Goal: Information Seeking & Learning: Learn about a topic

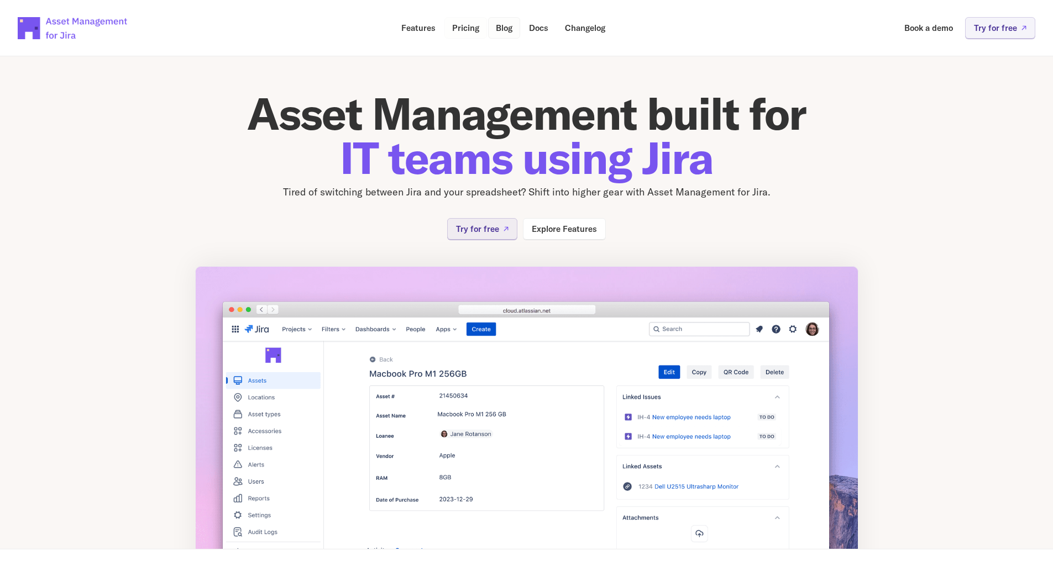
click at [478, 31] on p "Pricing" at bounding box center [465, 28] width 27 height 8
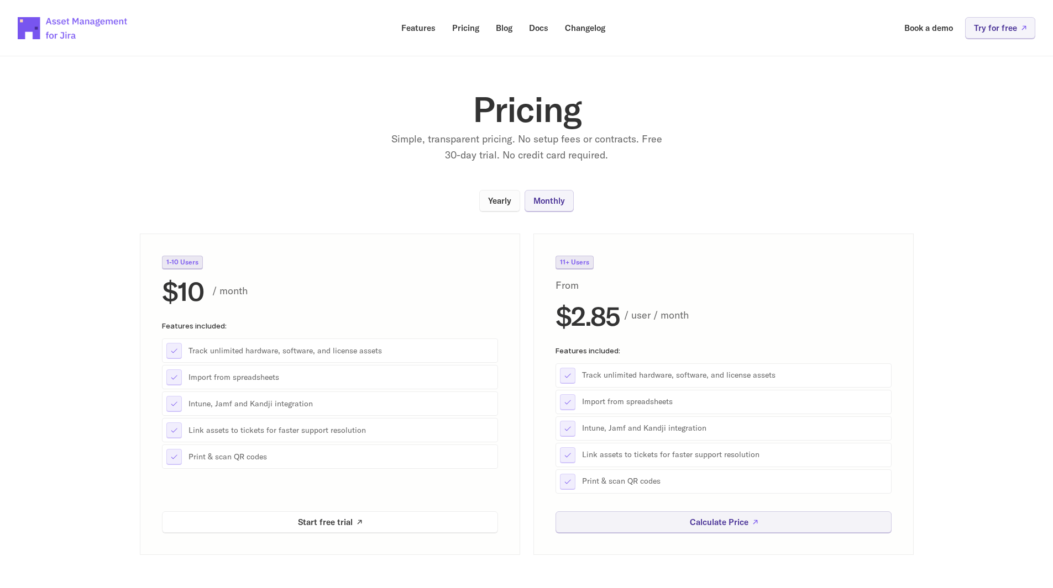
click at [511, 202] on p "Yearly" at bounding box center [499, 201] width 23 height 8
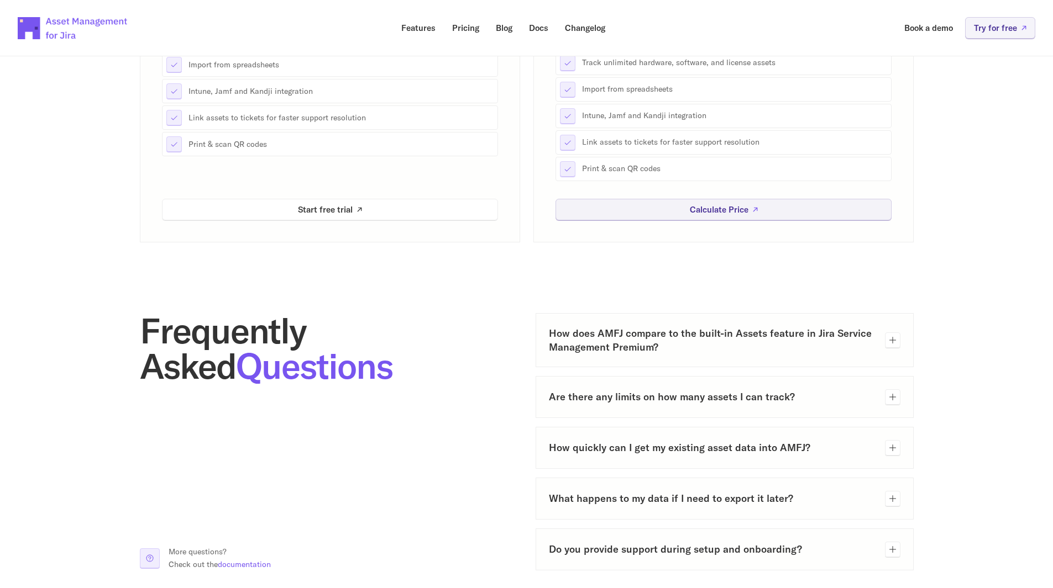
scroll to position [332, 0]
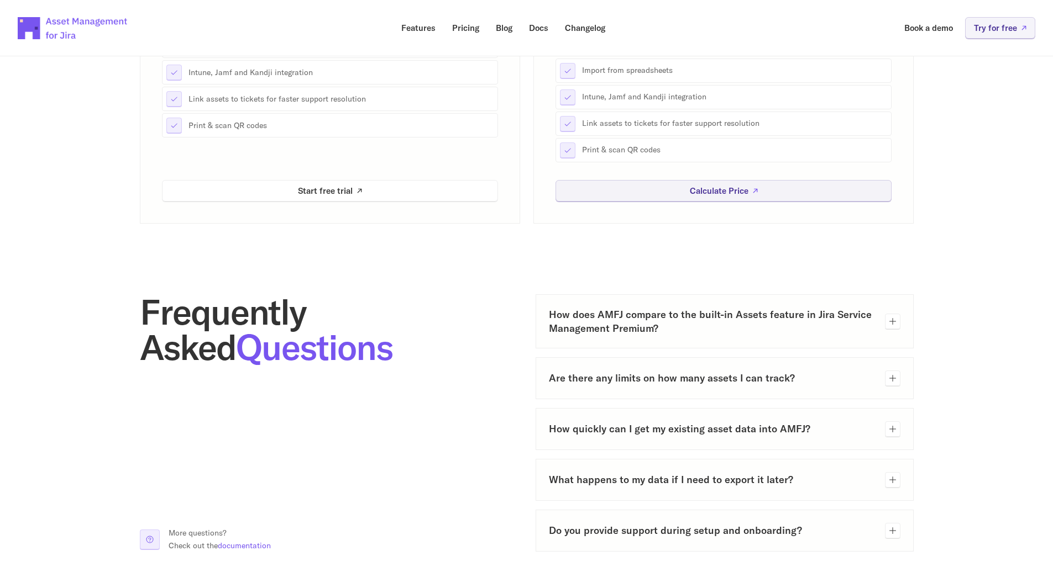
click at [822, 374] on h3 "Are there any limits on how many assets I can track?" at bounding box center [712, 378] width 327 height 14
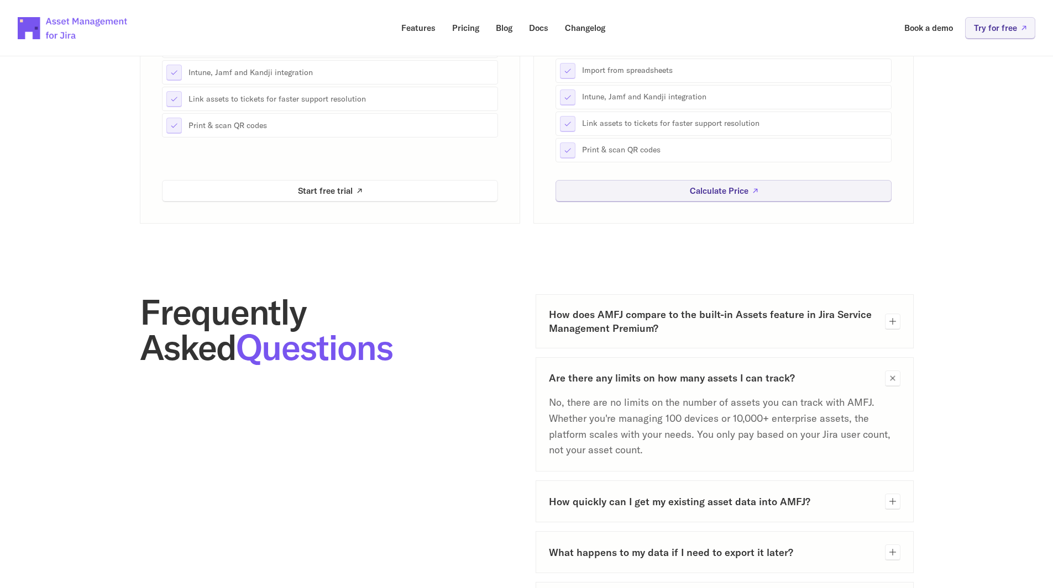
click at [822, 374] on h3 "Are there any limits on how many assets I can track?" at bounding box center [712, 378] width 327 height 14
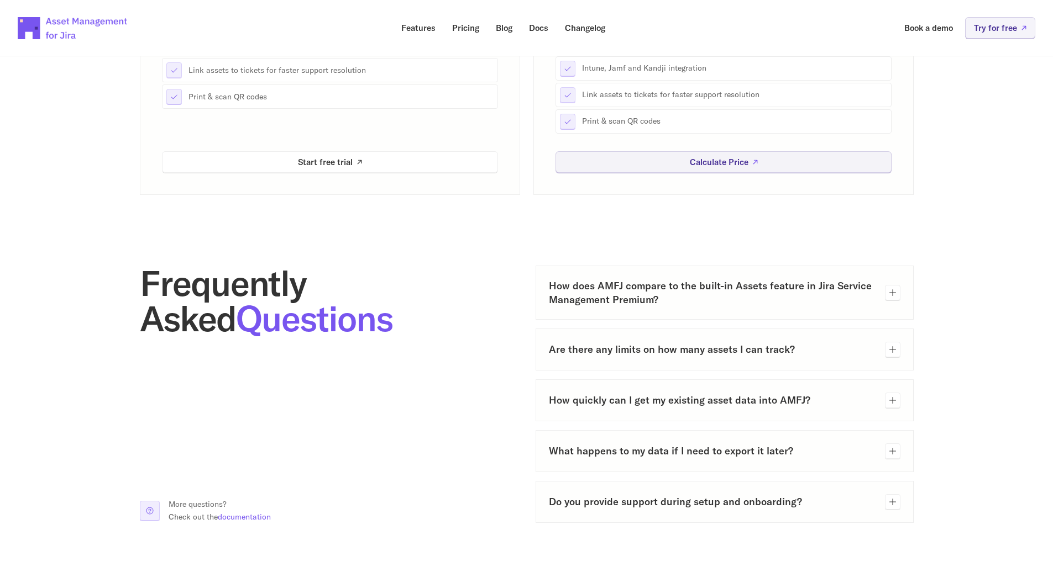
scroll to position [334, 0]
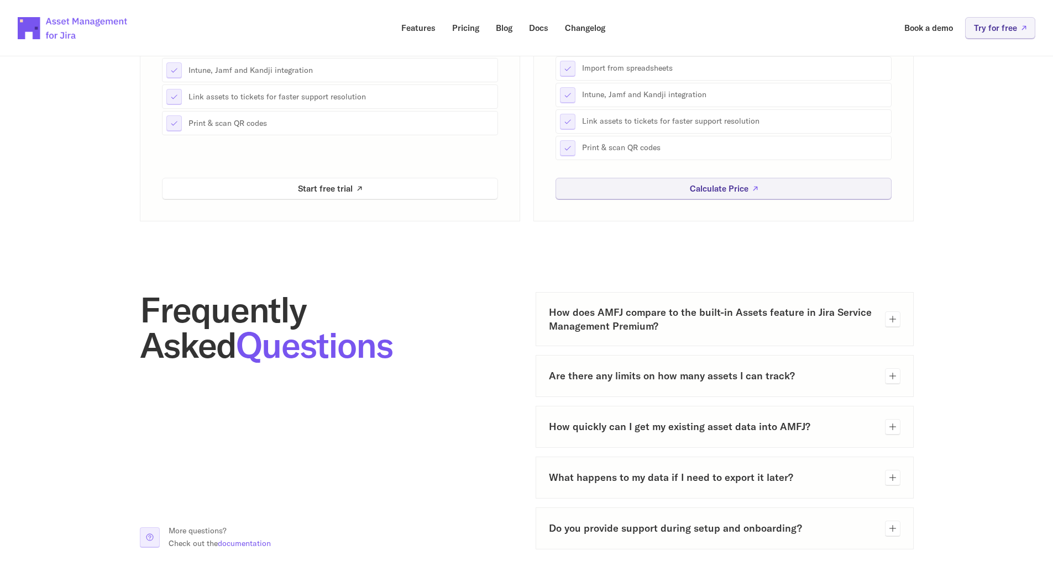
click at [769, 377] on h3 "Are there any limits on how many assets I can track?" at bounding box center [712, 376] width 327 height 14
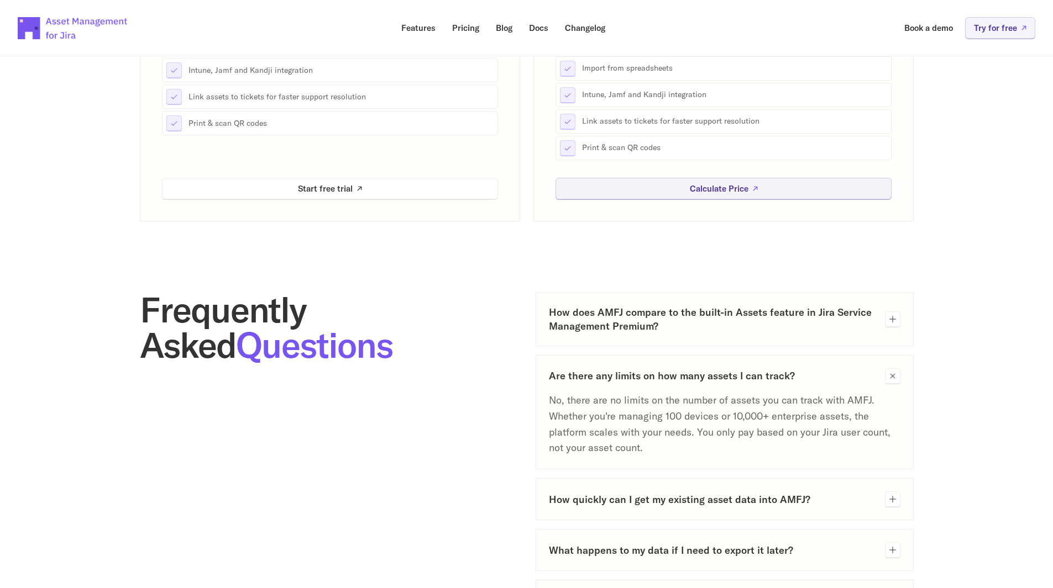
click at [767, 377] on h3 "Are there any limits on how many assets I can track?" at bounding box center [712, 376] width 327 height 14
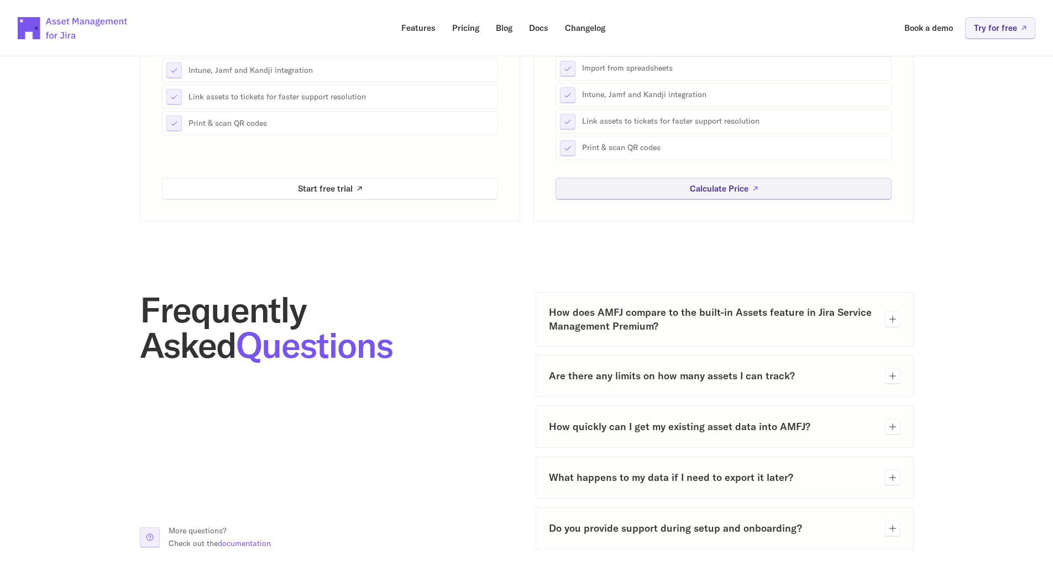
click at [773, 326] on h3 "How does AMFJ compare to the built-in Assets feature in Jira Service Management…" at bounding box center [712, 320] width 327 height 28
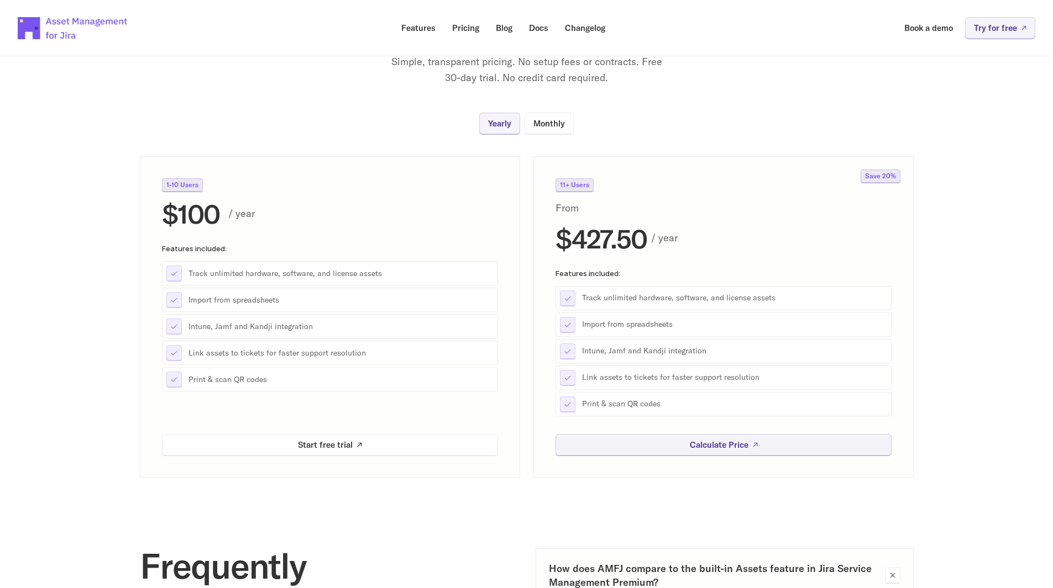
scroll to position [0, 0]
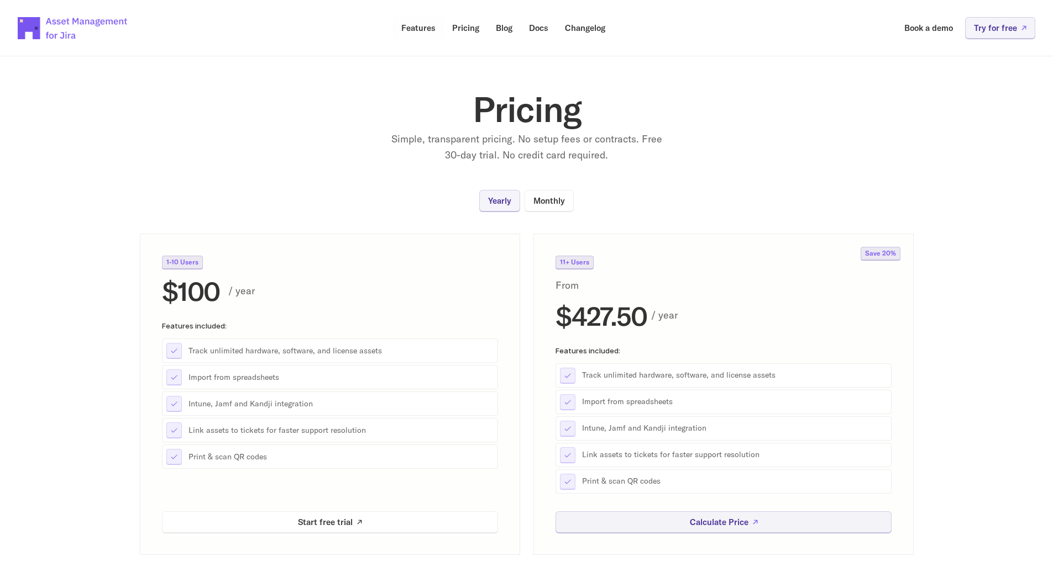
click at [421, 28] on p "Features" at bounding box center [418, 28] width 34 height 8
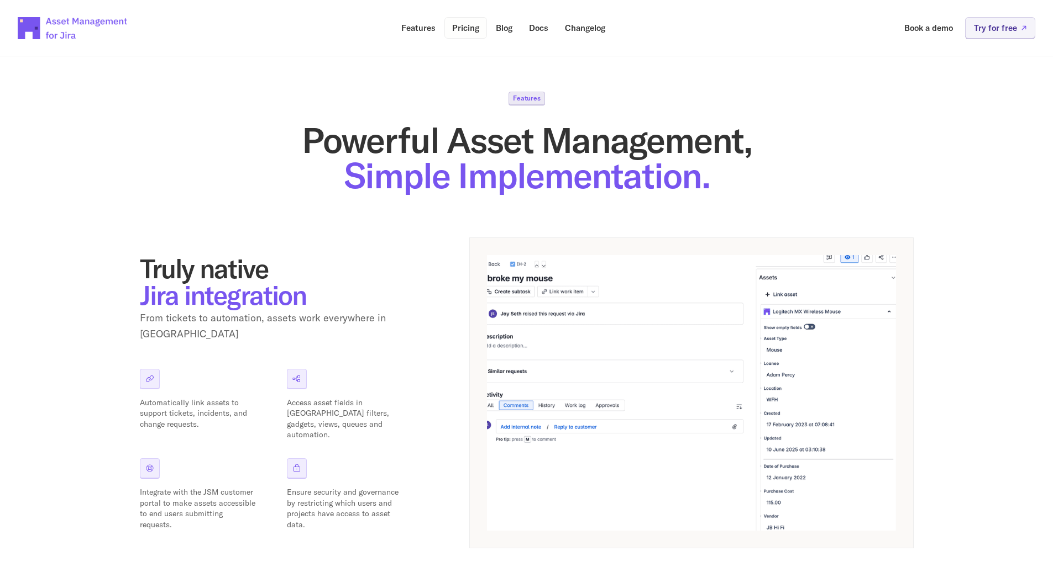
click at [476, 27] on p "Pricing" at bounding box center [465, 28] width 27 height 8
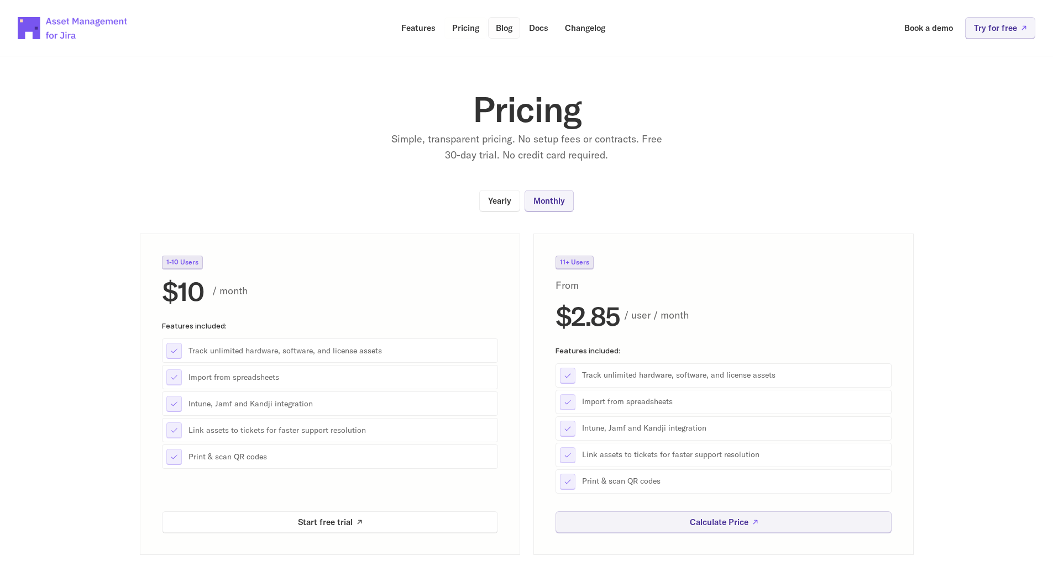
click at [497, 27] on p "Blog" at bounding box center [504, 28] width 17 height 8
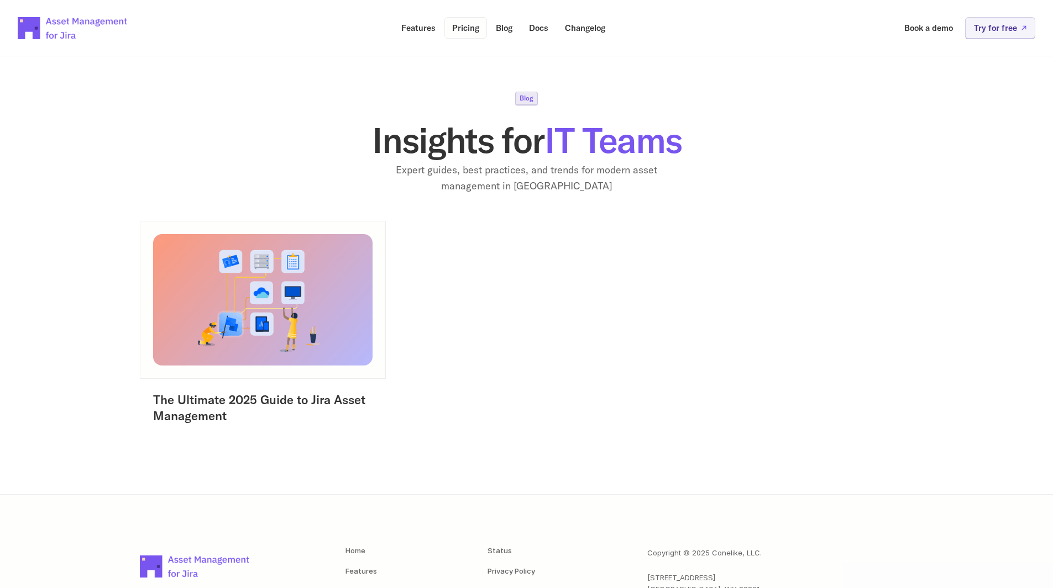
click at [472, 24] on p "Pricing" at bounding box center [465, 28] width 27 height 8
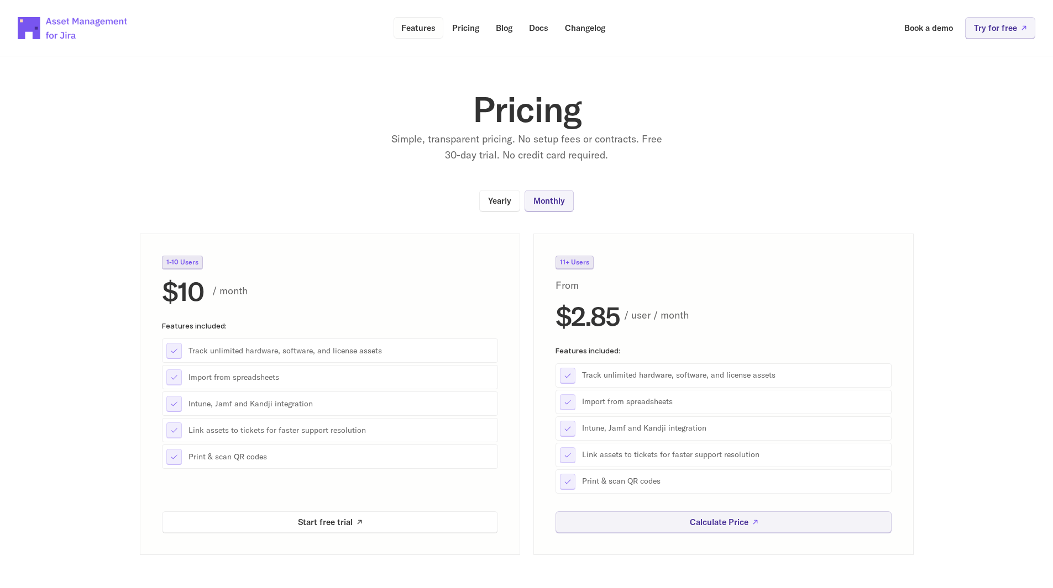
click at [424, 28] on p "Features" at bounding box center [418, 28] width 34 height 8
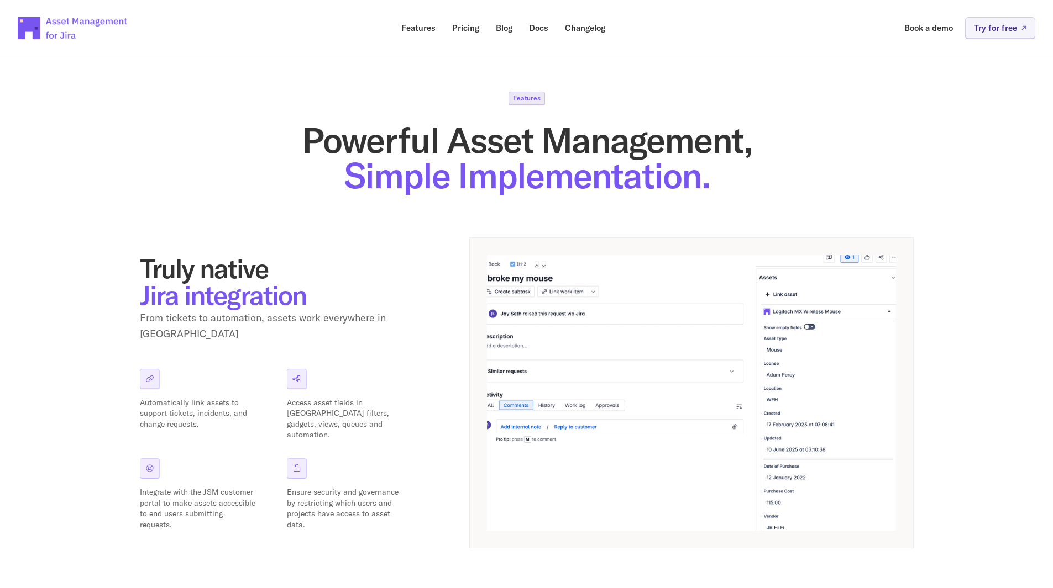
click at [561, 424] on img at bounding box center [691, 393] width 409 height 276
